Goal: Task Accomplishment & Management: Complete application form

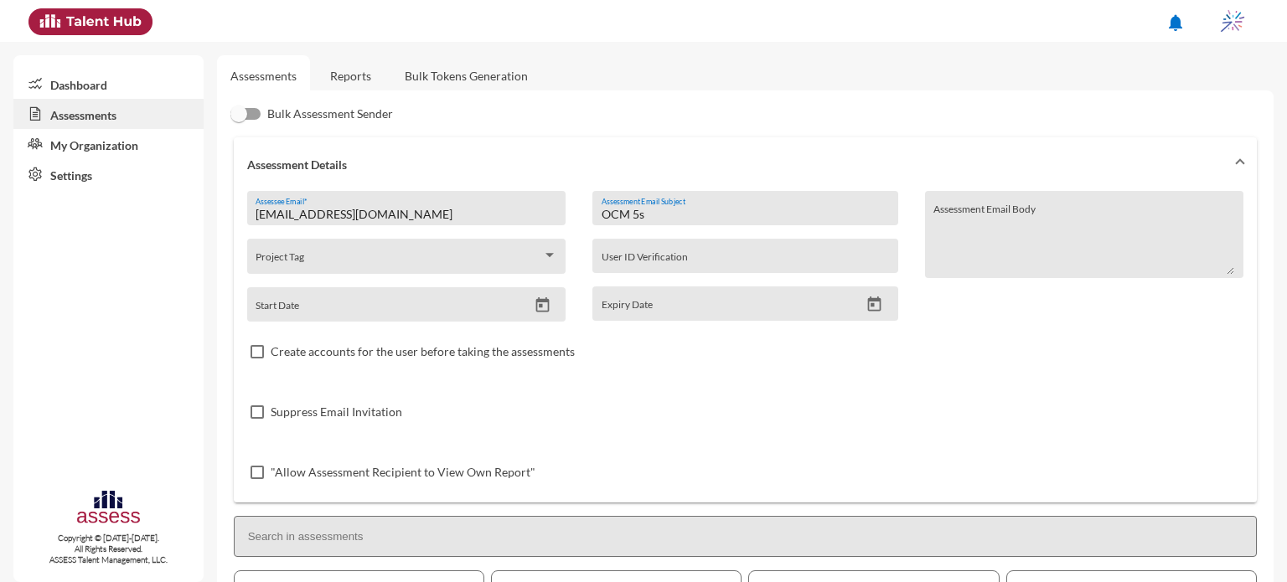
scroll to position [271, 0]
click at [446, 220] on input "Assessee Email *" at bounding box center [406, 214] width 301 height 13
type input "[EMAIL_ADDRESS][DOMAIN_NAME]"
click at [655, 204] on div "Assessment Email Subject" at bounding box center [745, 212] width 287 height 25
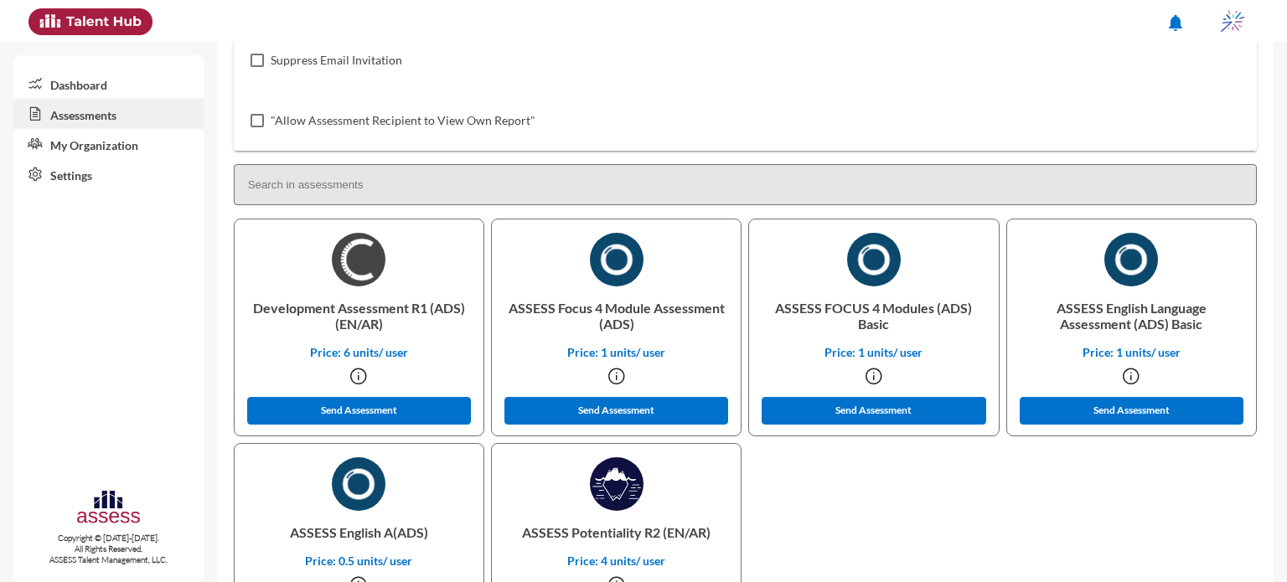
scroll to position [465, 0]
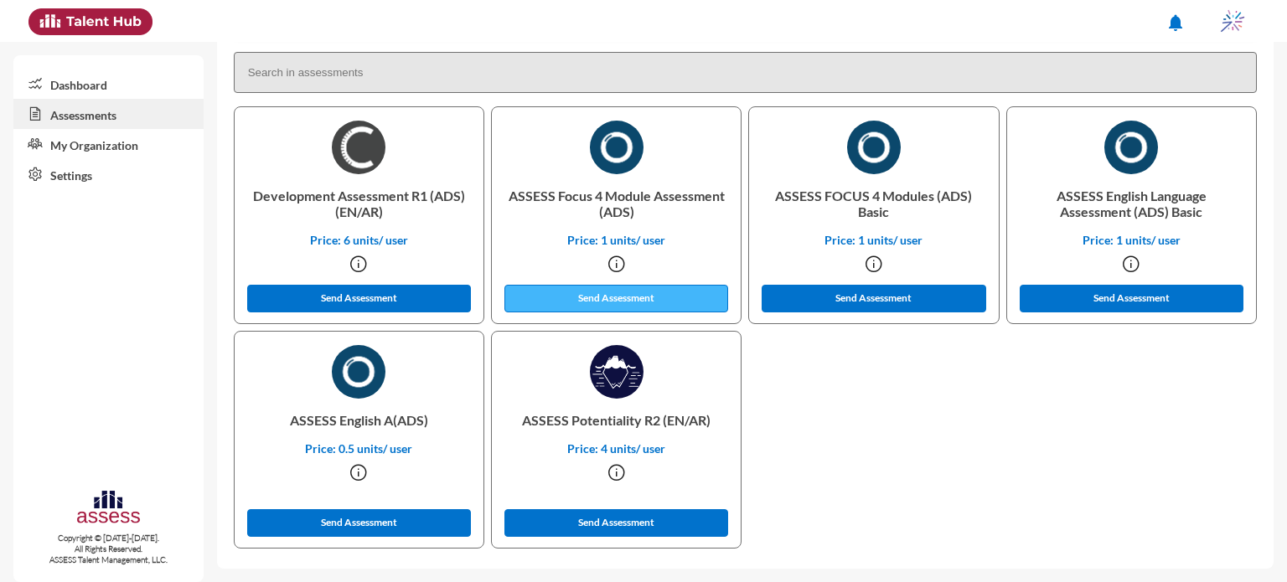
click at [633, 291] on button "Send Assessment" at bounding box center [616, 299] width 225 height 28
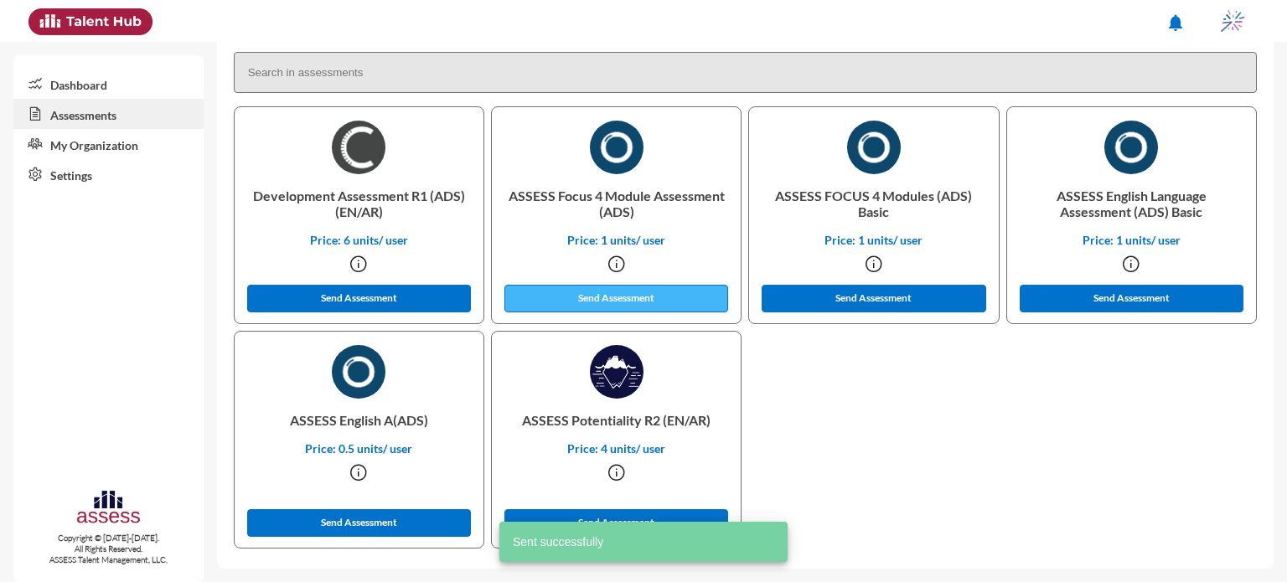
scroll to position [0, 0]
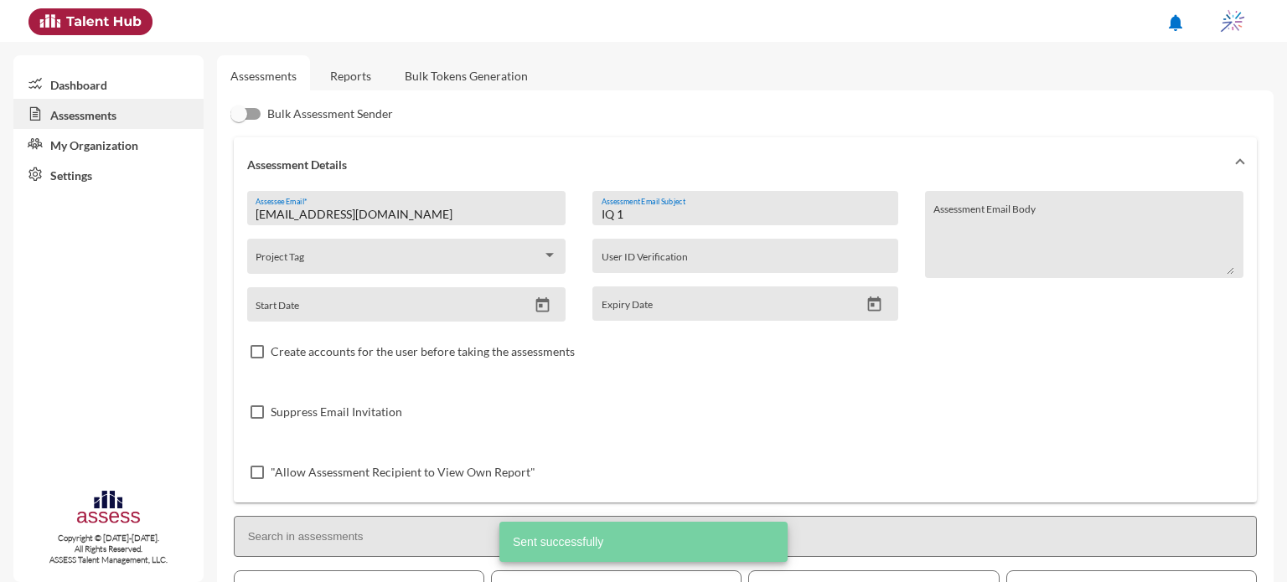
click at [637, 205] on div "IQ 1 Assessment Email Subject" at bounding box center [745, 212] width 287 height 25
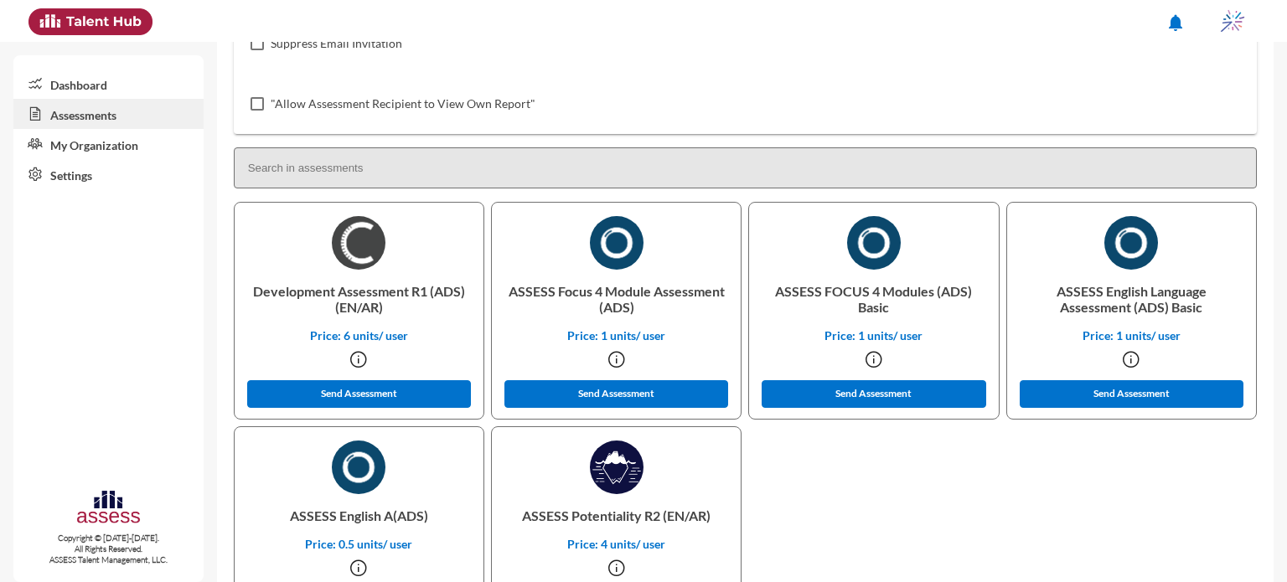
scroll to position [385, 0]
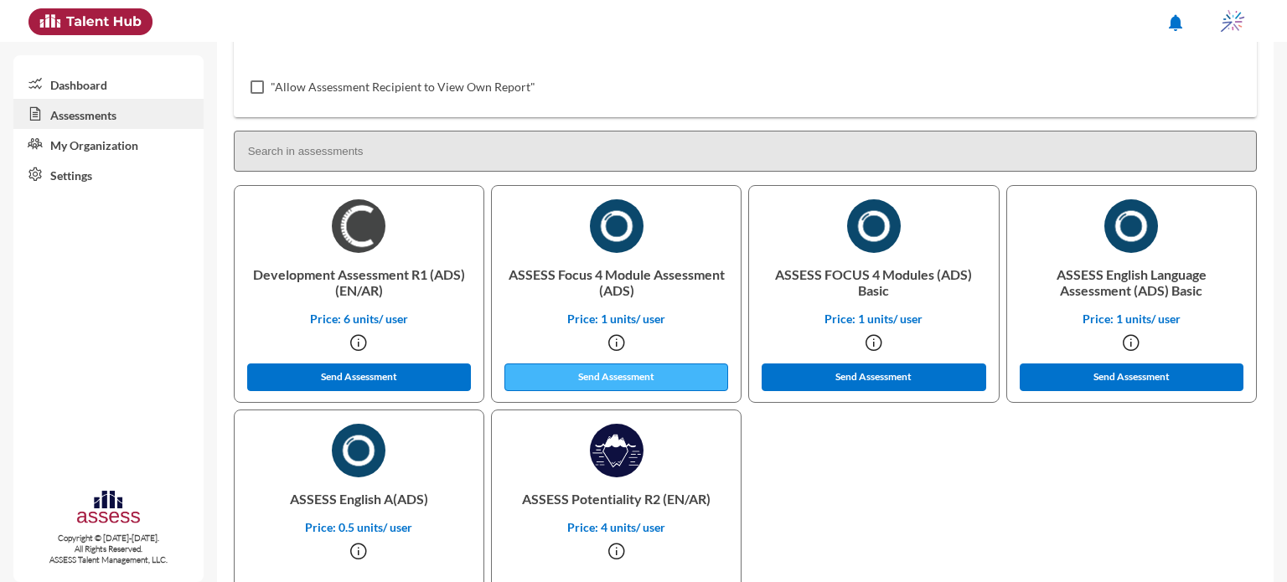
click at [633, 371] on button "Send Assessment" at bounding box center [616, 378] width 225 height 28
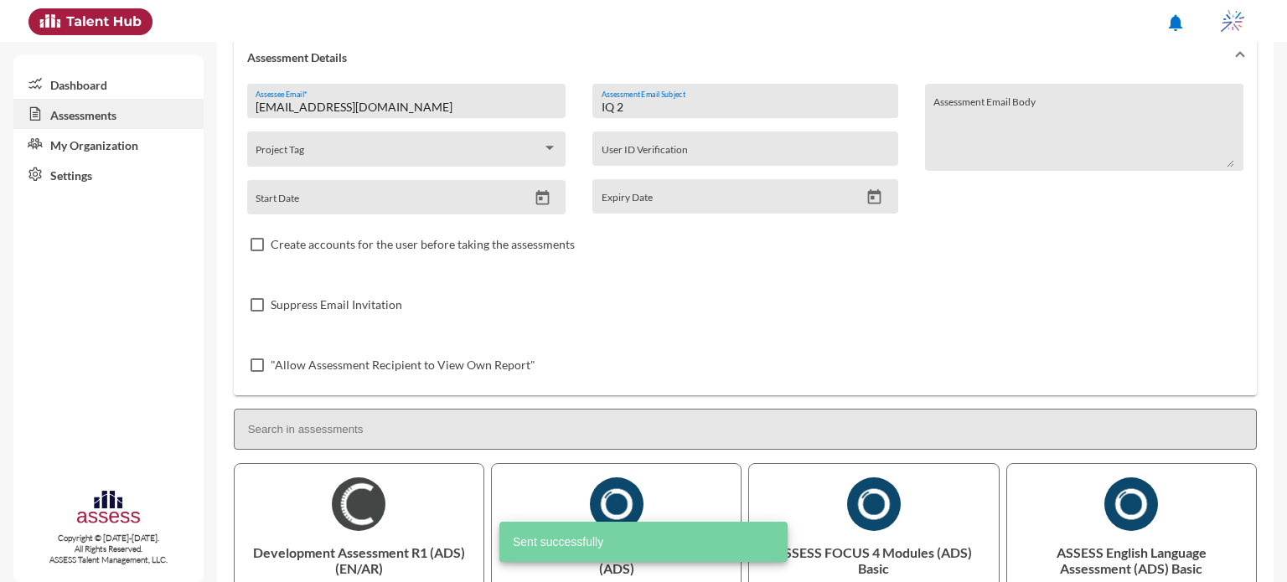
scroll to position [0, 0]
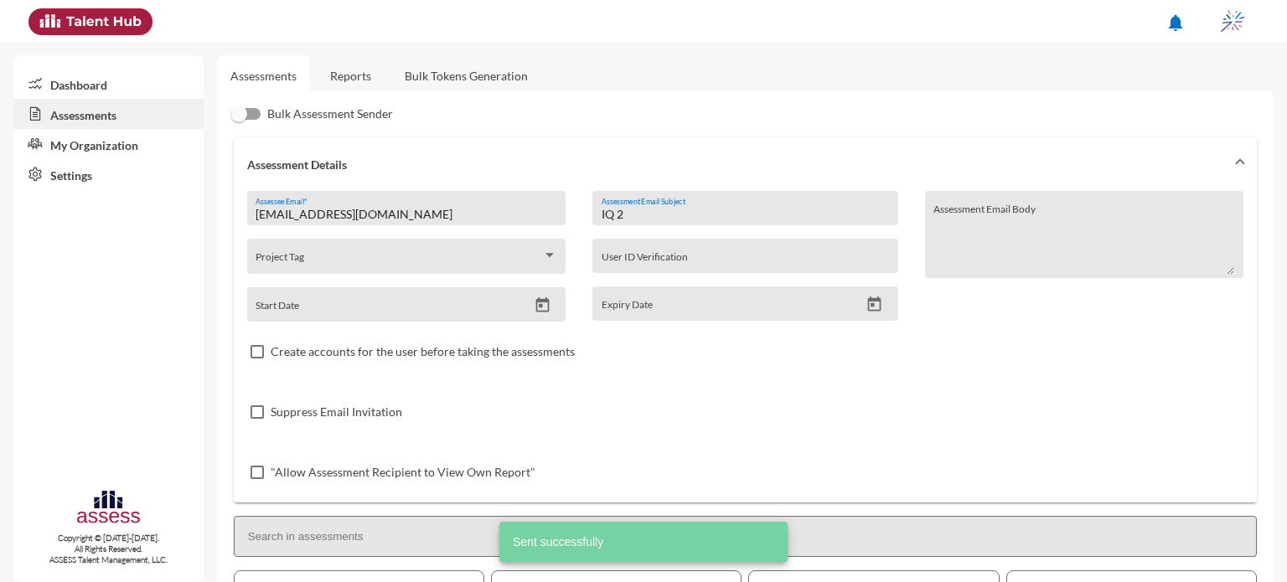
drag, startPoint x: 657, startPoint y: 216, endPoint x: 573, endPoint y: 210, distance: 84.0
click at [573, 210] on div "internal.opportunity@ibnsina-pharma.com Assessee Email * Project Tag Start Date…" at bounding box center [745, 347] width 996 height 312
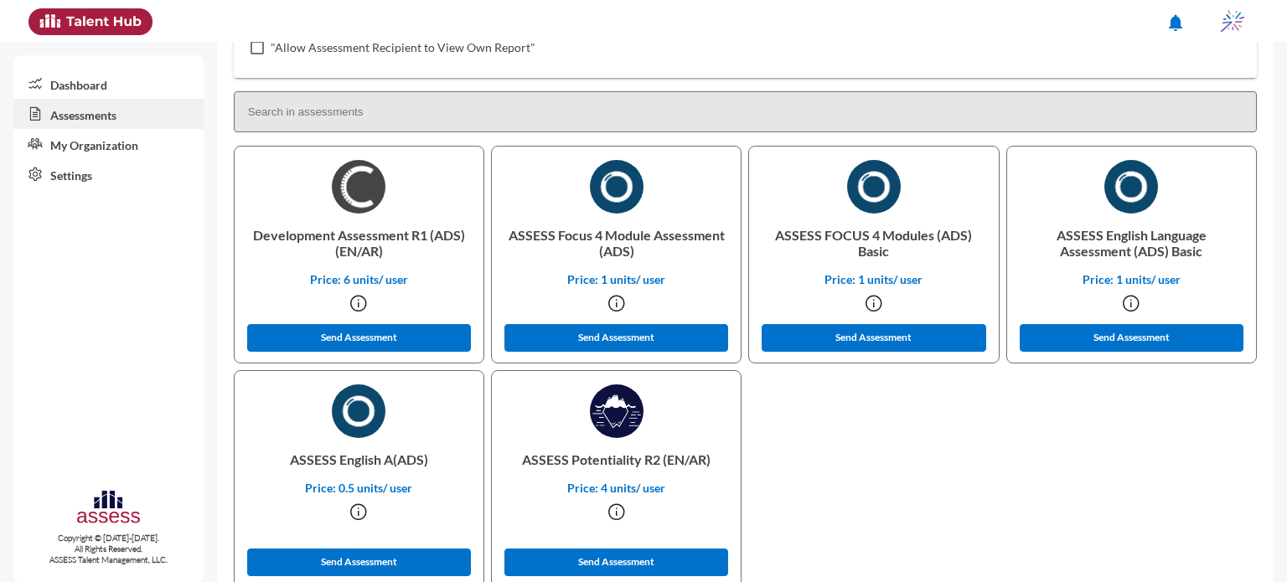
scroll to position [465, 0]
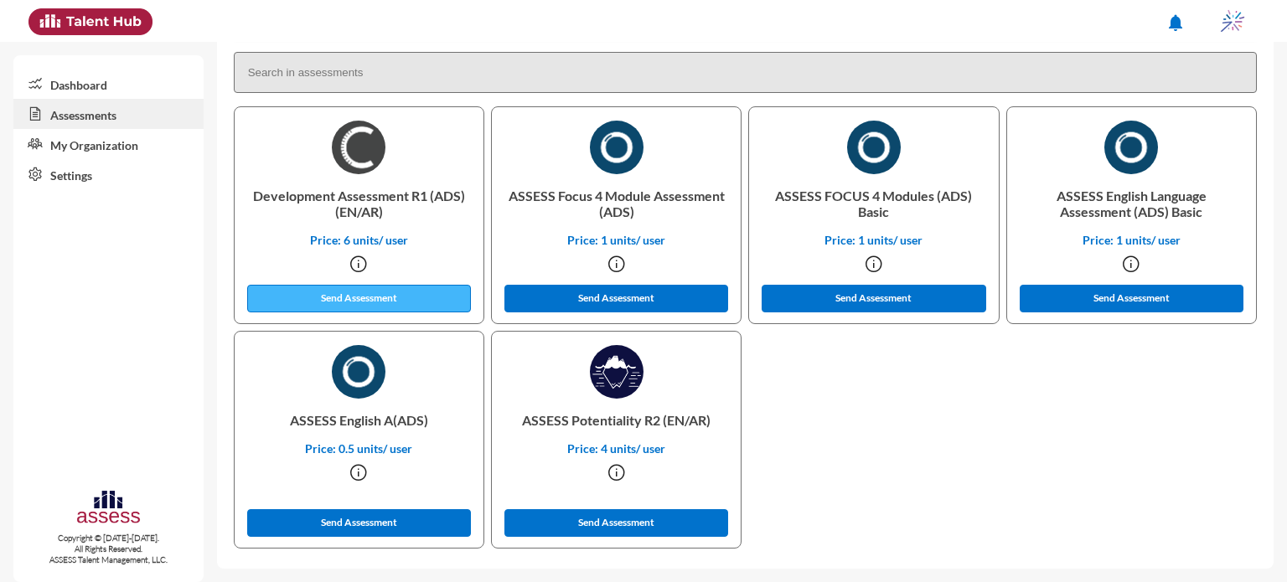
click at [373, 298] on button "Send Assessment" at bounding box center [359, 299] width 225 height 28
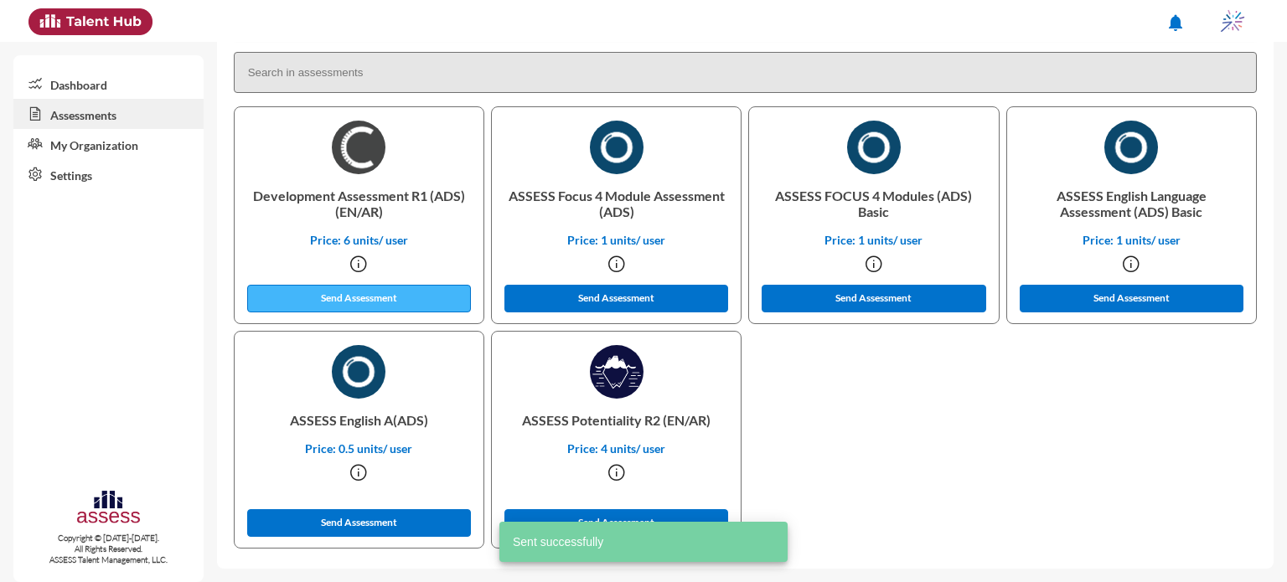
scroll to position [0, 0]
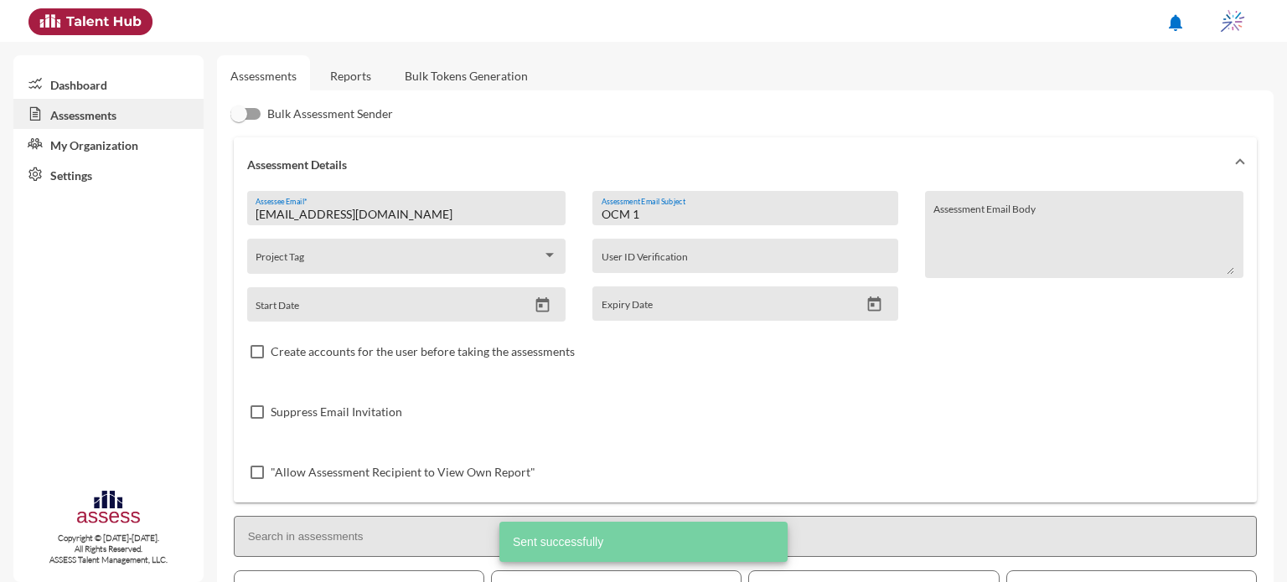
click at [658, 220] on input "OCM 1" at bounding box center [745, 214] width 287 height 13
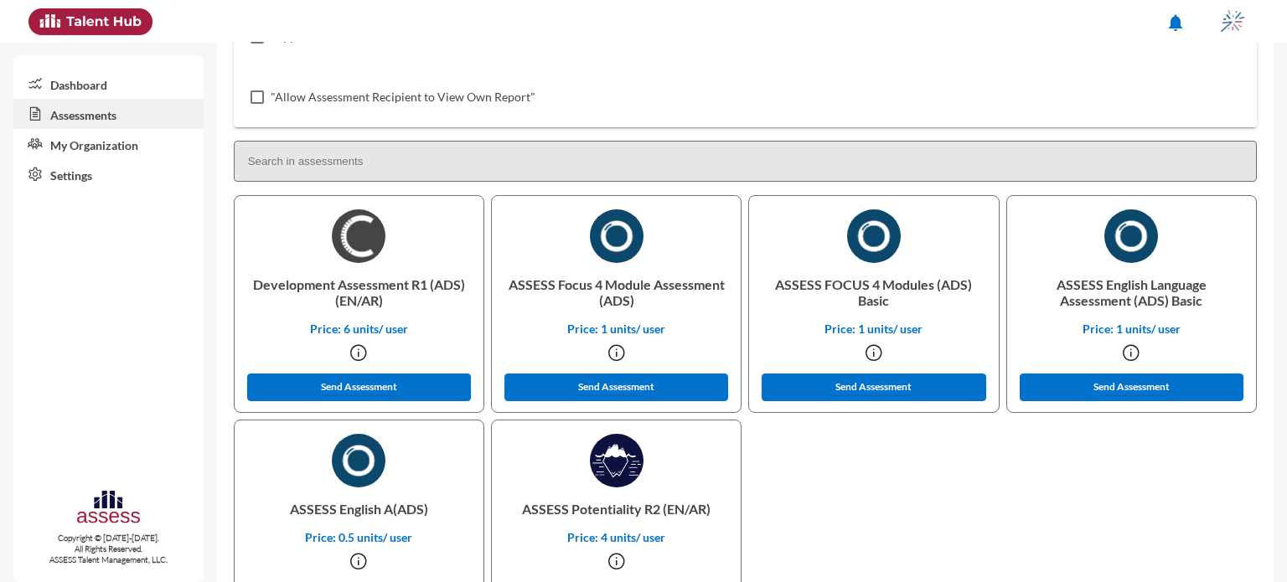
scroll to position [465, 0]
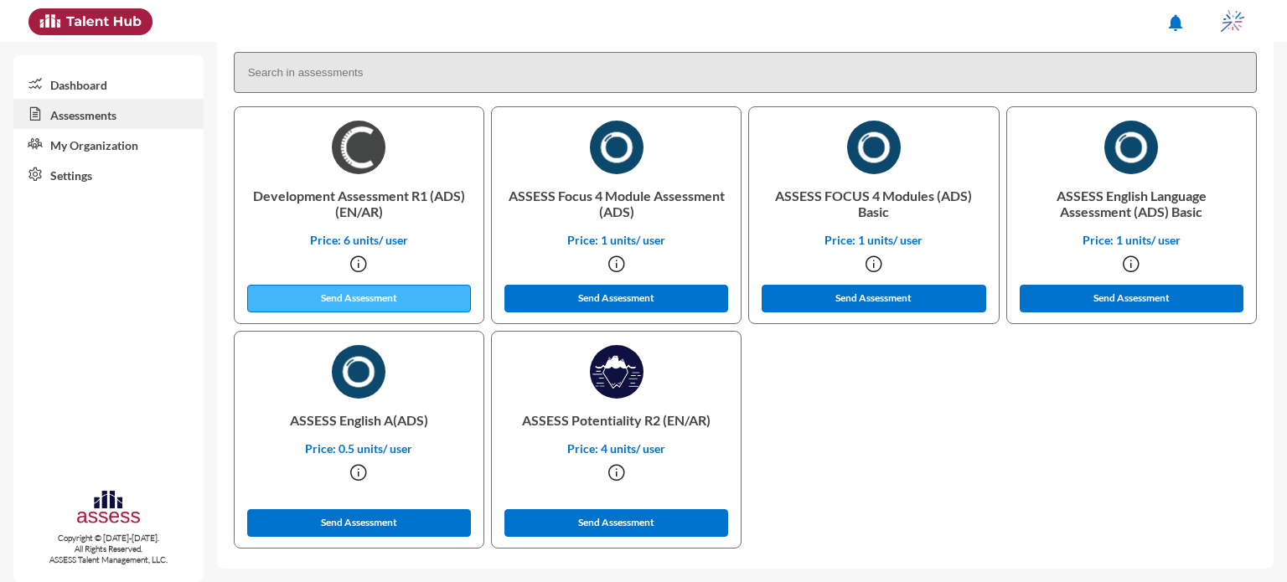
type input "OCM 2"
click at [364, 292] on button "Send Assessment" at bounding box center [359, 299] width 225 height 28
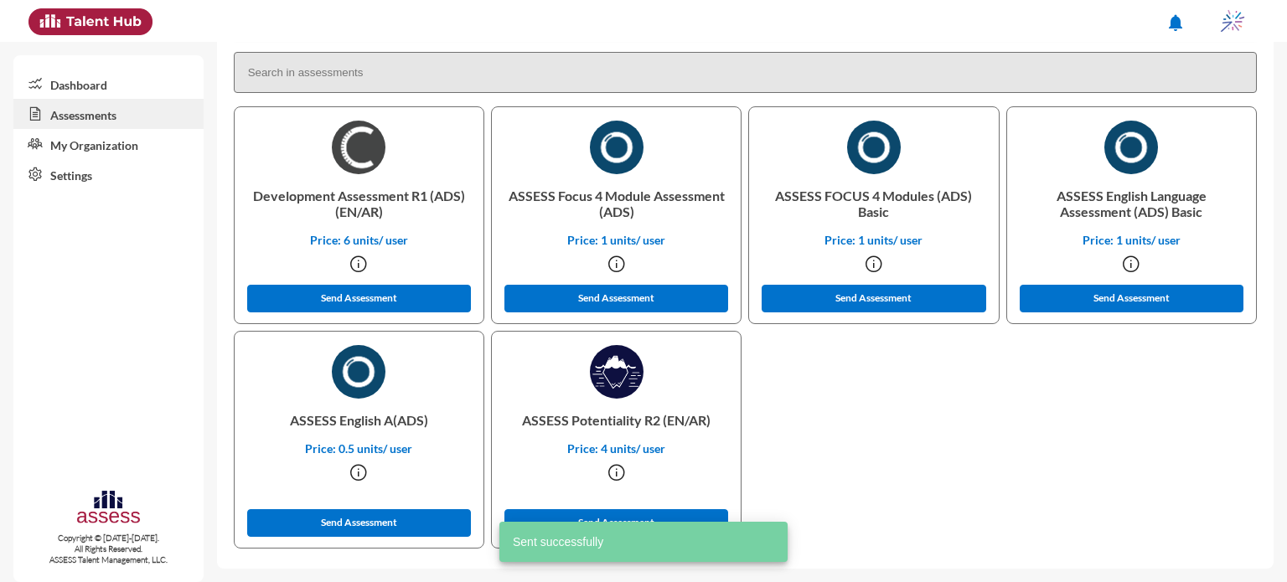
scroll to position [0, 0]
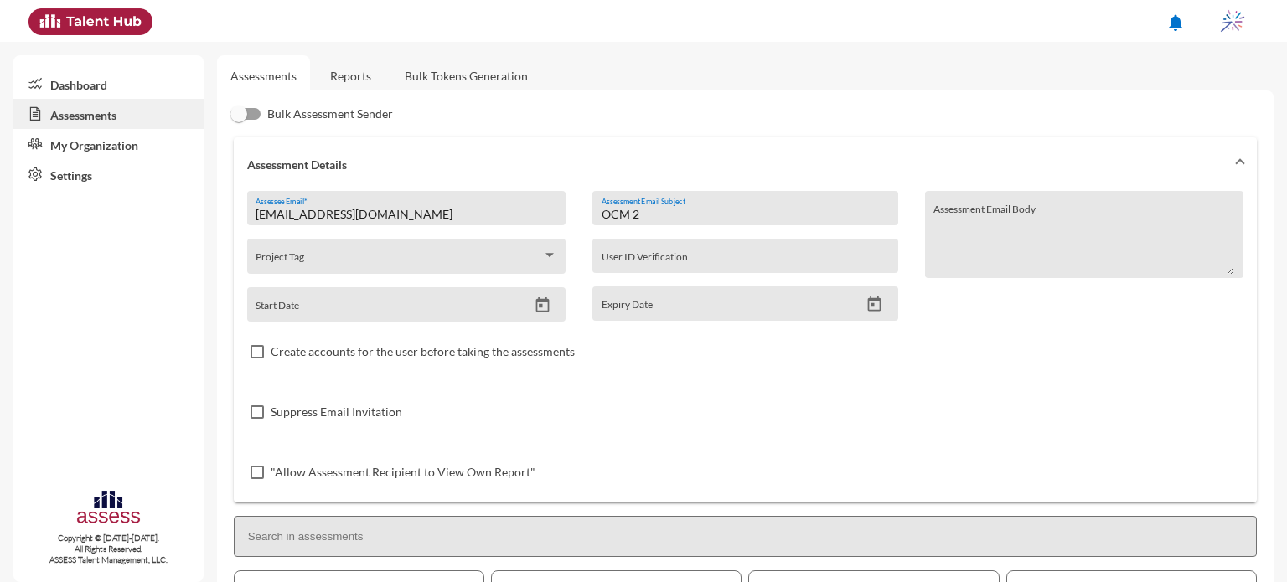
click at [814, 396] on div "Suppress Email Invitation" at bounding box center [745, 412] width 996 height 60
drag, startPoint x: 674, startPoint y: 216, endPoint x: 568, endPoint y: 207, distance: 106.0
click at [568, 207] on div "internal.opportunity@ibnsina-pharma.com Assessee Email * Project Tag Start Date…" at bounding box center [745, 347] width 996 height 312
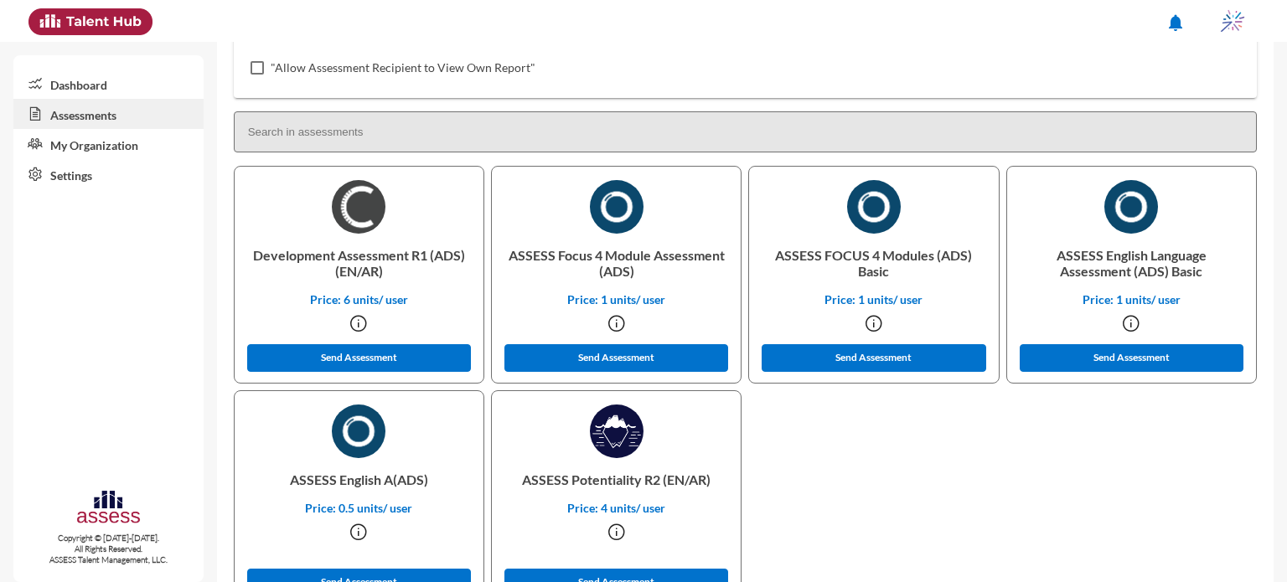
scroll to position [412, 0]
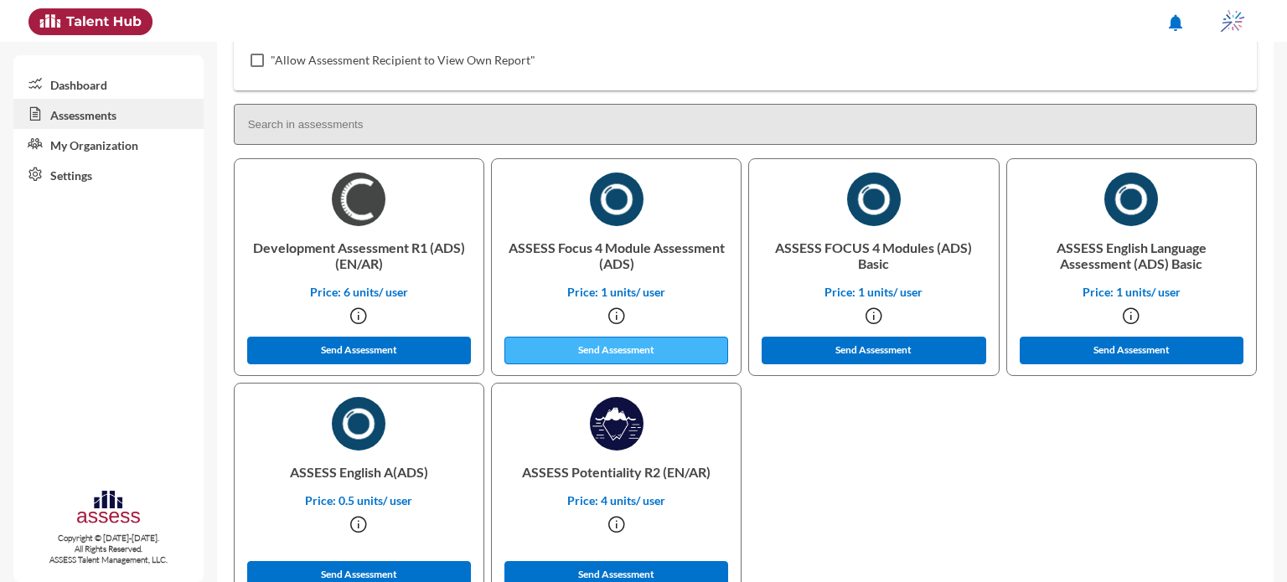
click at [580, 357] on button "Send Assessment" at bounding box center [616, 351] width 225 height 28
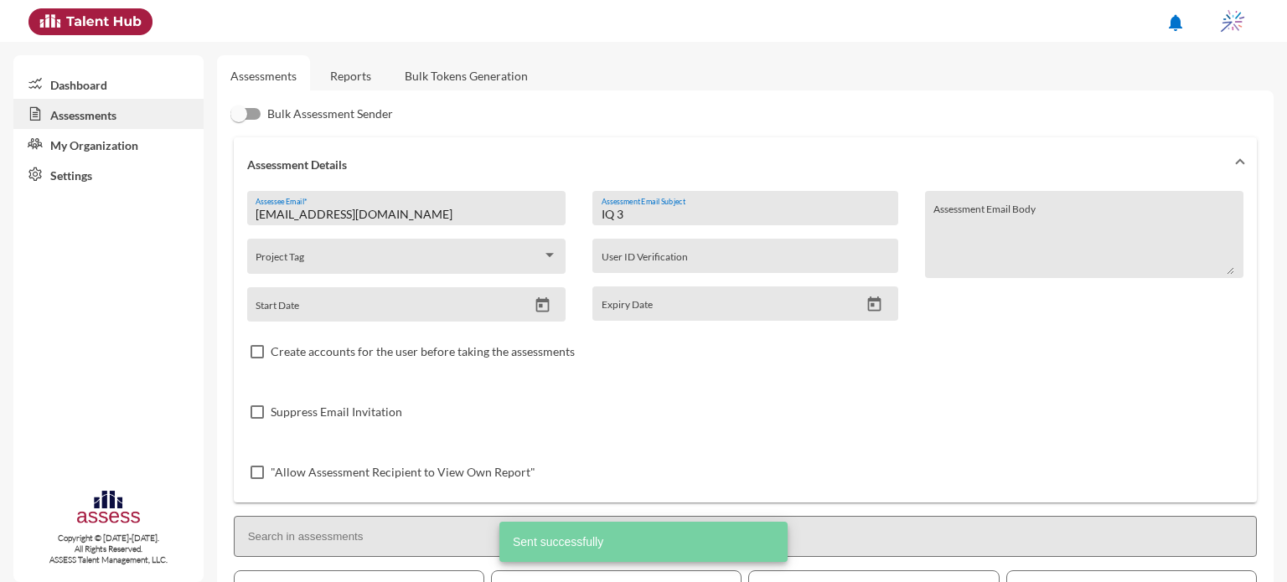
scroll to position [0, 0]
click at [640, 214] on input "IQ 3" at bounding box center [745, 214] width 287 height 13
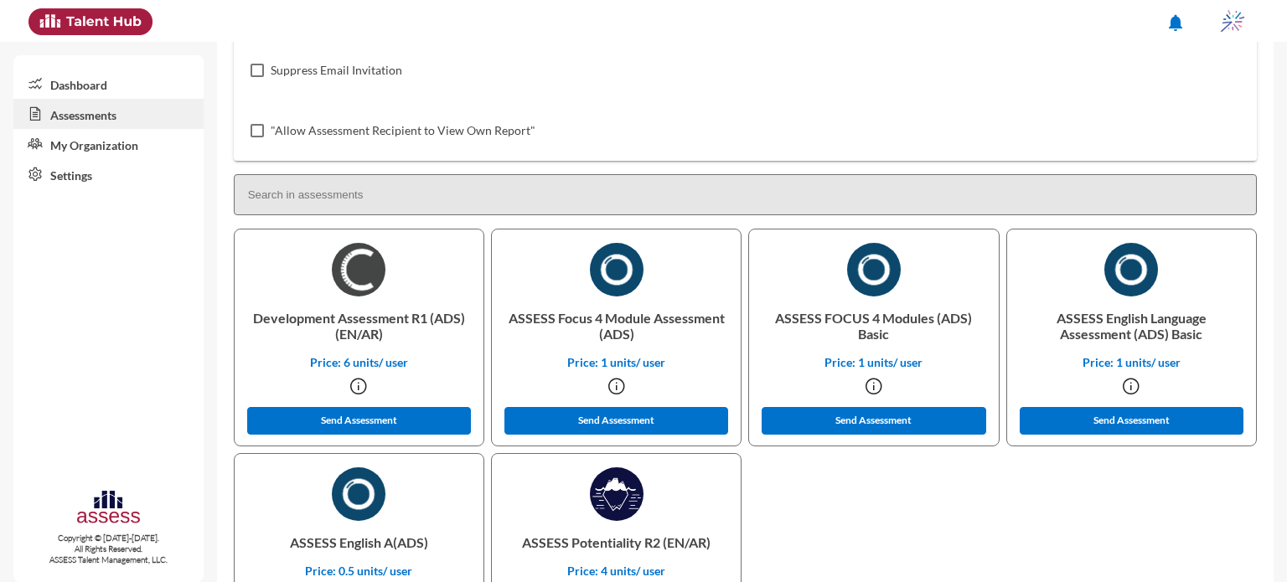
scroll to position [412, 0]
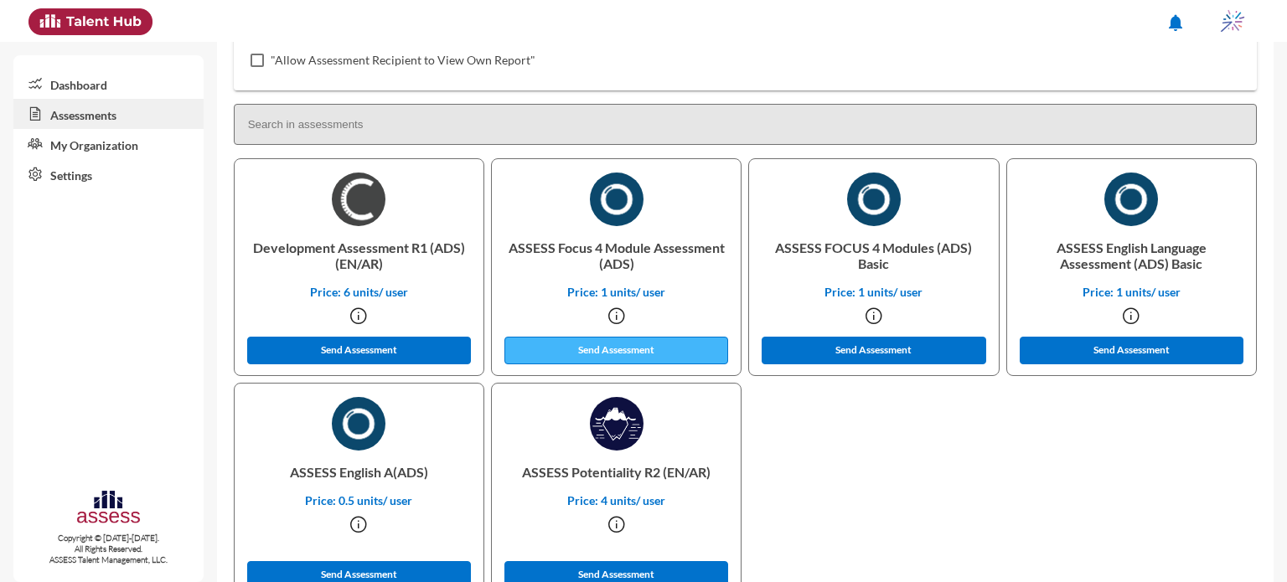
click at [605, 354] on button "Send Assessment" at bounding box center [616, 351] width 225 height 28
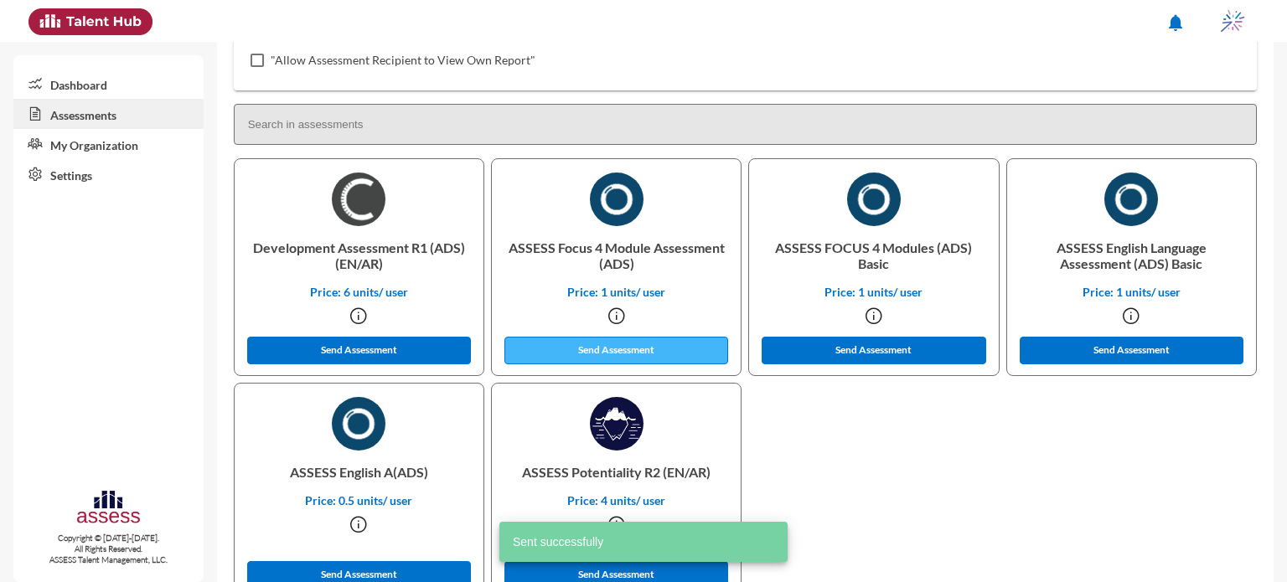
scroll to position [0, 0]
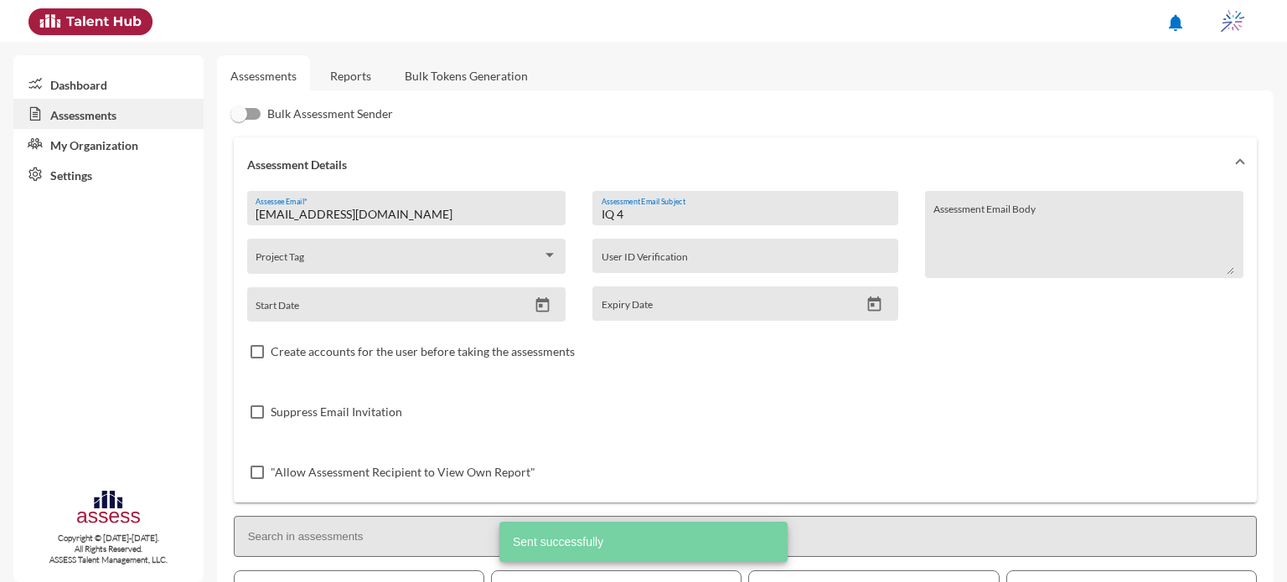
drag, startPoint x: 638, startPoint y: 212, endPoint x: 587, endPoint y: 211, distance: 50.3
click at [587, 211] on div "IQ 4 Assessment Email Subject User ID Verification Expiry Date" at bounding box center [745, 256] width 332 height 131
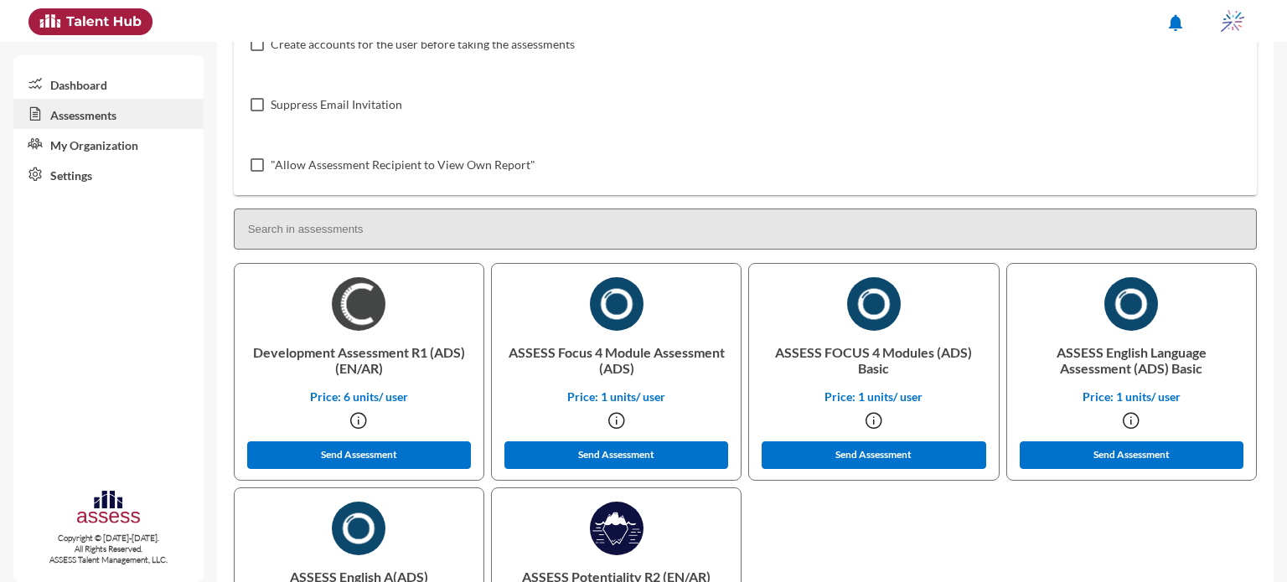
scroll to position [314, 0]
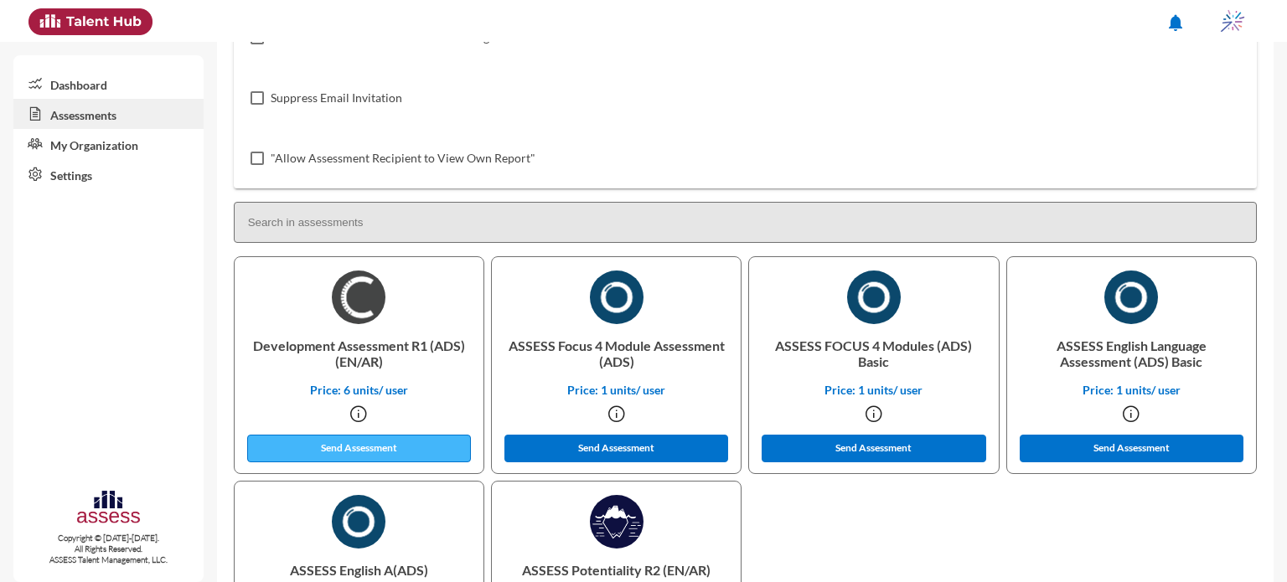
click at [399, 444] on button "Send Assessment" at bounding box center [359, 449] width 225 height 28
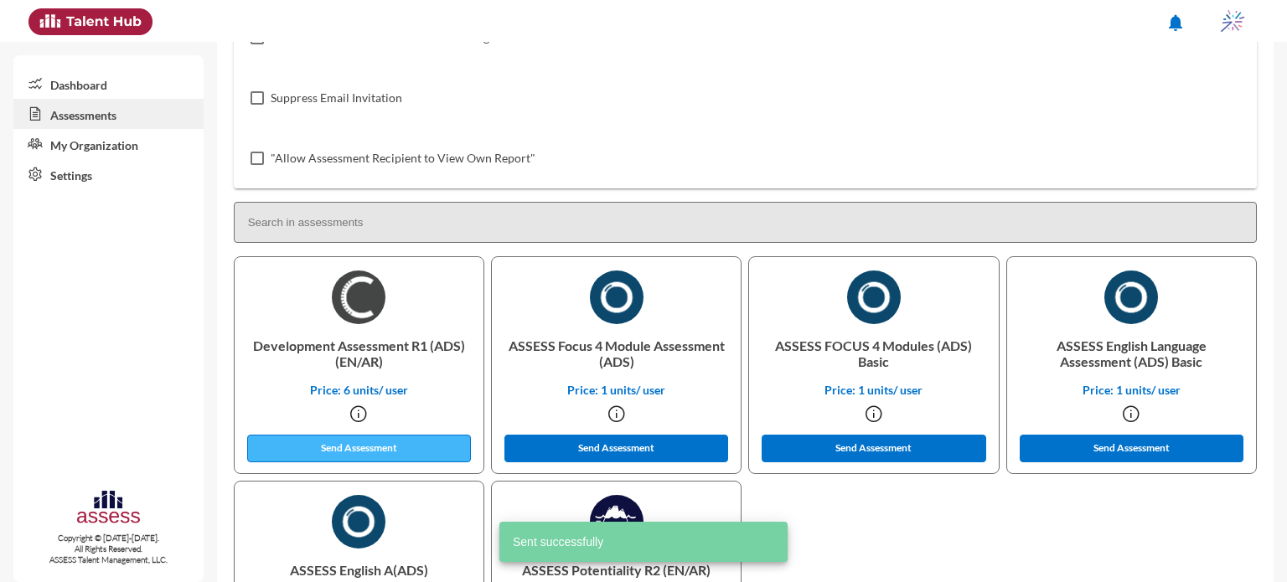
scroll to position [0, 0]
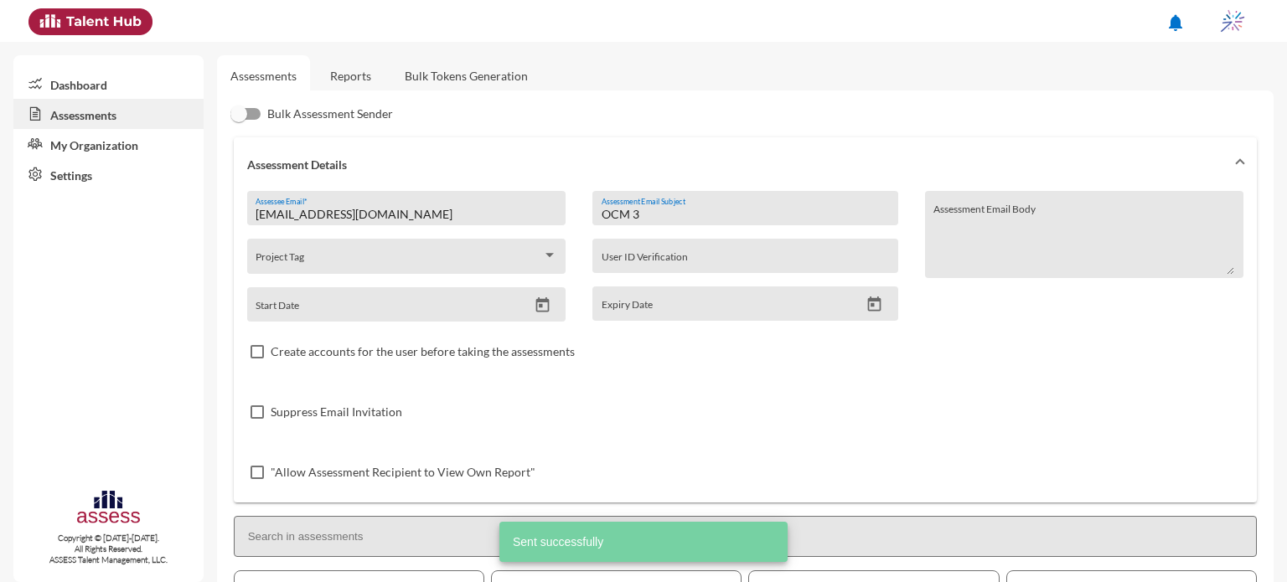
click at [655, 217] on input "OCM 3" at bounding box center [745, 214] width 287 height 13
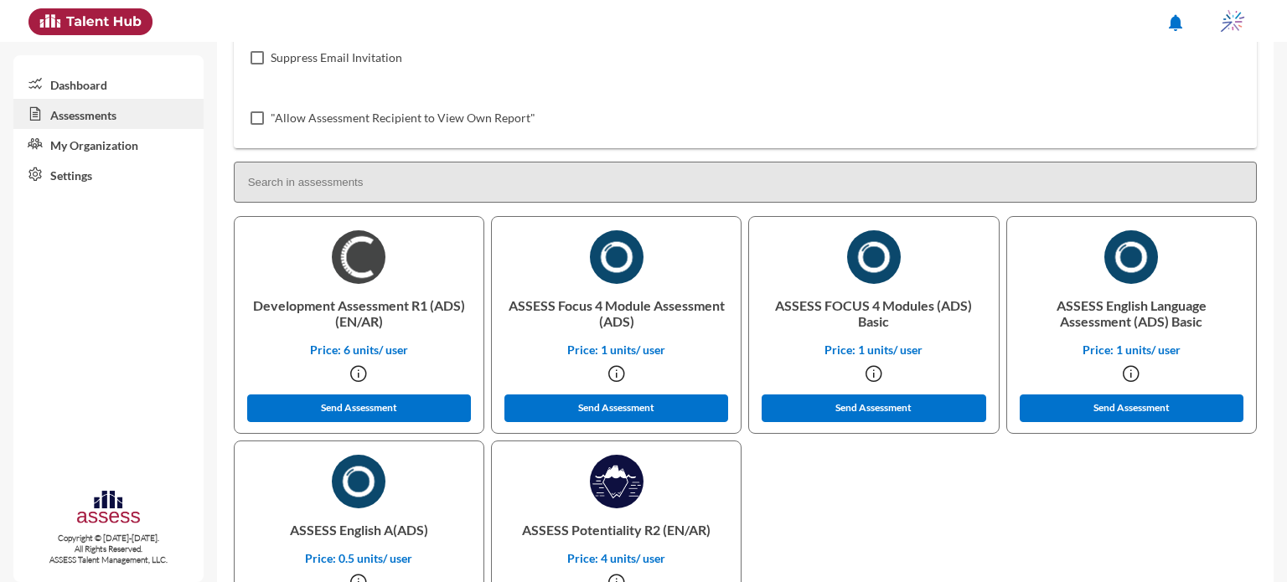
scroll to position [358, 0]
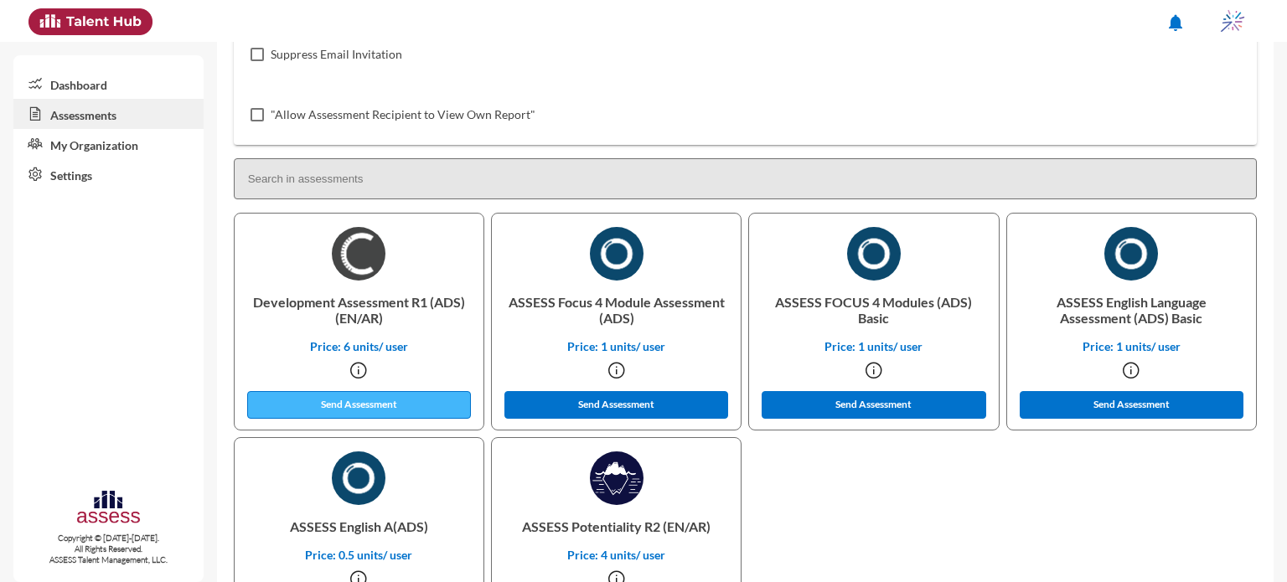
type input "OCM 4"
click at [403, 404] on button "Send Assessment" at bounding box center [359, 405] width 225 height 28
